Goal: Task Accomplishment & Management: Use online tool/utility

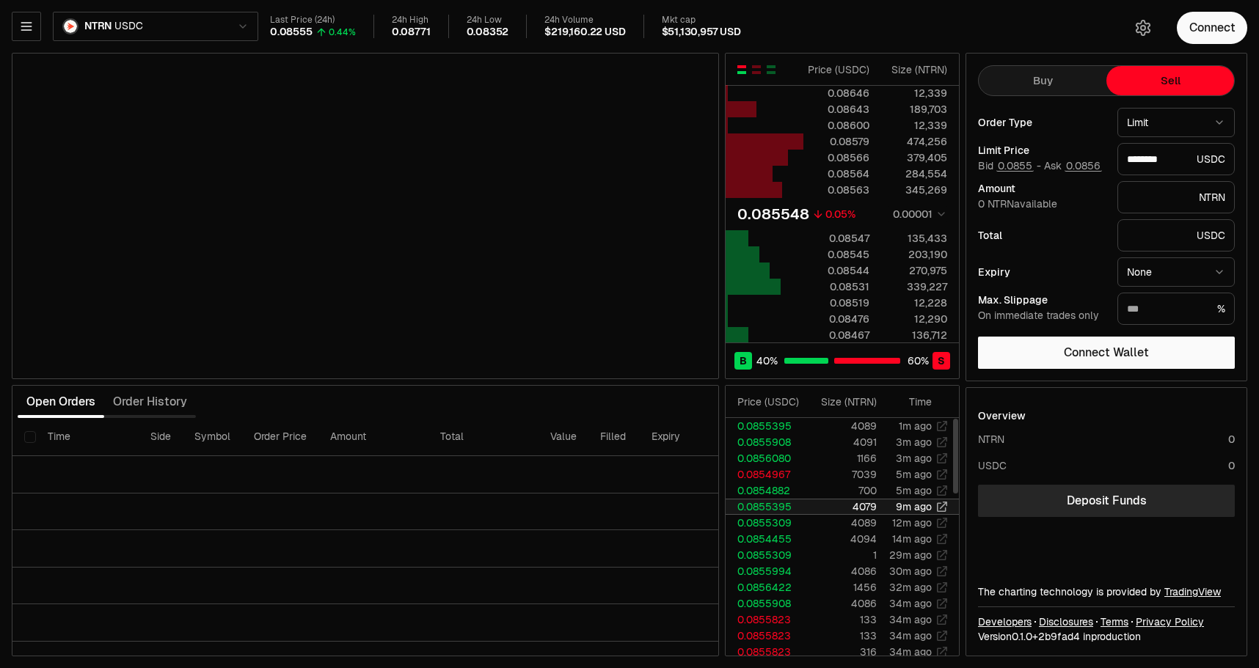
type input "********"
click at [23, 25] on icon "button" at bounding box center [26, 26] width 15 height 15
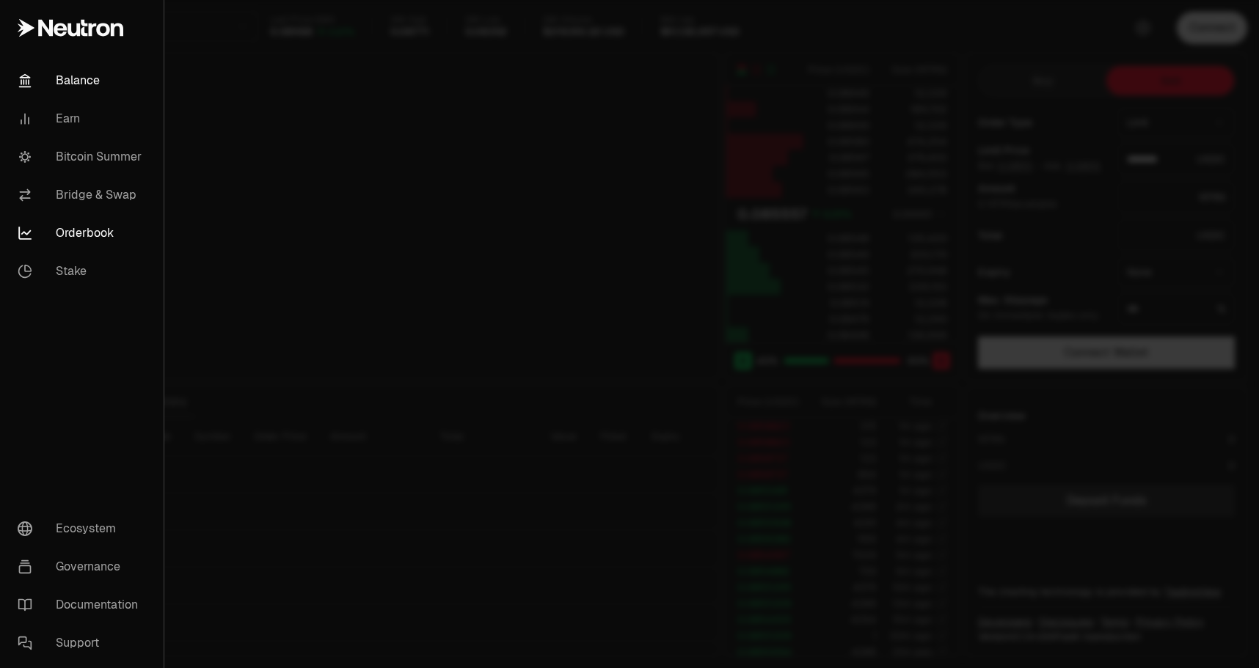
click at [83, 89] on link "Balance" at bounding box center [82, 81] width 152 height 38
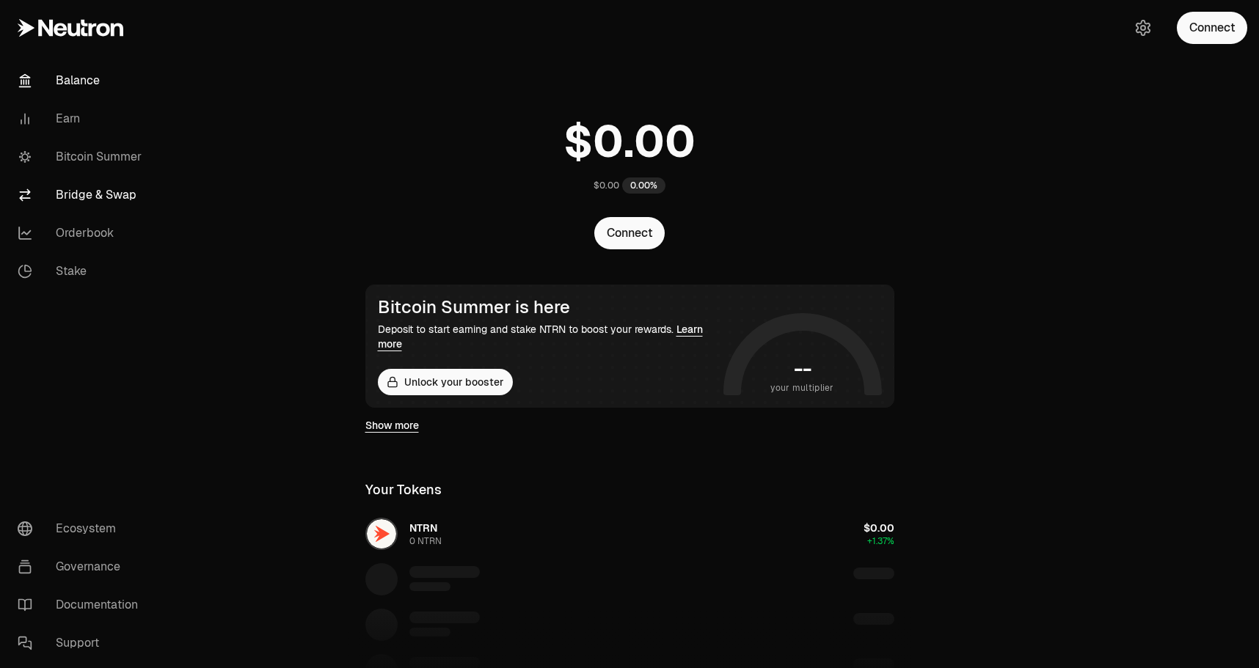
click at [122, 186] on link "Bridge & Swap" at bounding box center [82, 195] width 153 height 38
